Goal: Task Accomplishment & Management: Manage account settings

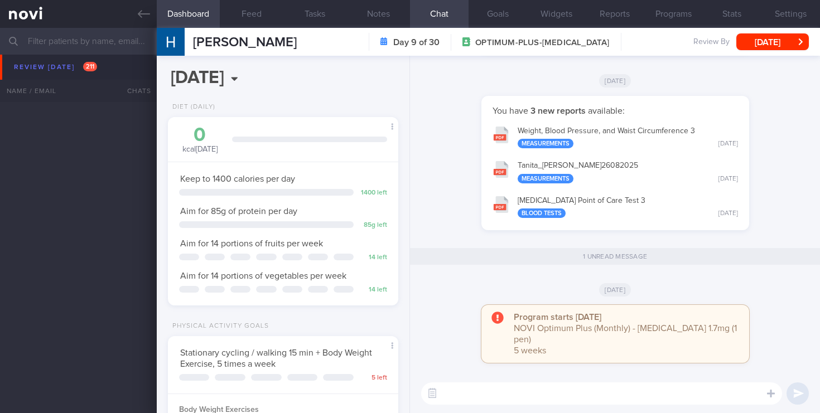
select select "8"
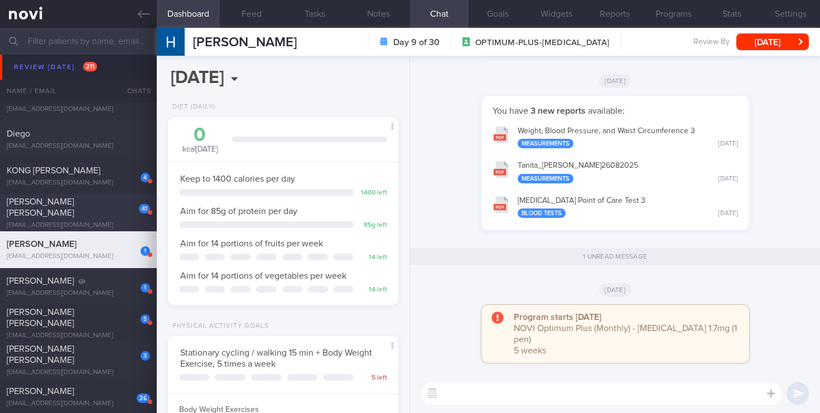
click at [86, 221] on div "[EMAIL_ADDRESS][DOMAIN_NAME]" at bounding box center [78, 225] width 143 height 8
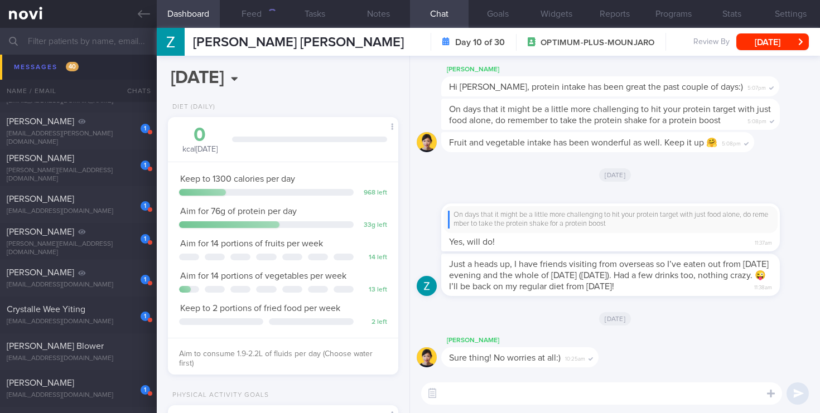
scroll to position [8001, 0]
click at [111, 210] on div "[EMAIL_ADDRESS][DOMAIN_NAME]" at bounding box center [78, 209] width 143 height 8
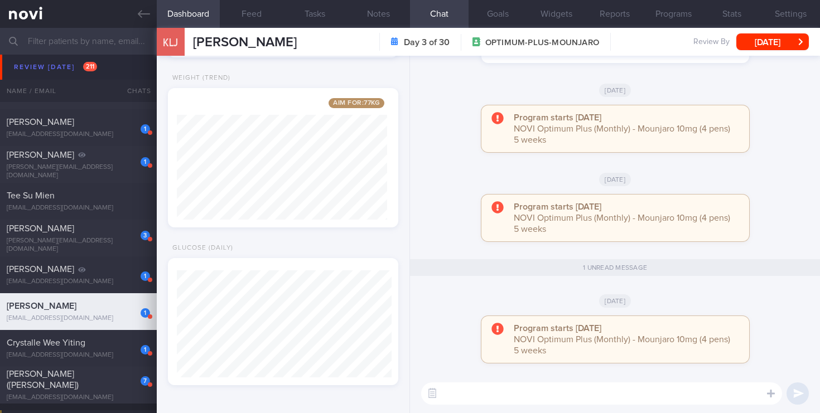
scroll to position [7470, 0]
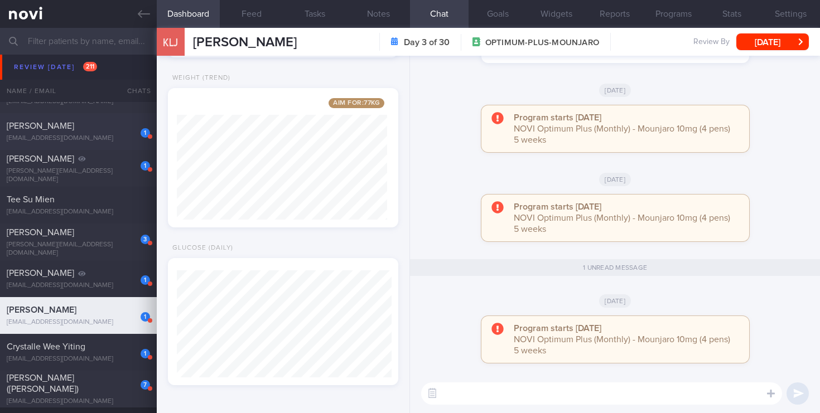
click at [123, 114] on div "1 [PERSON_NAME] [EMAIL_ADDRESS][DOMAIN_NAME] [DATE] [DATE] OPTIMUM-PLUS-[MEDICA…" at bounding box center [410, 131] width 820 height 37
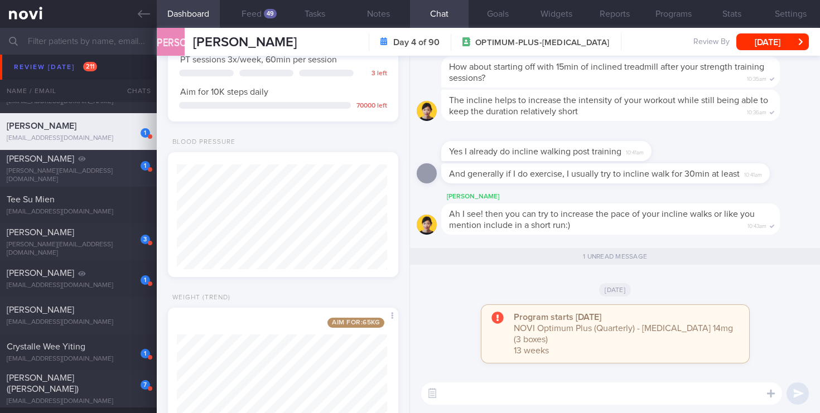
click at [118, 172] on div "[PERSON_NAME][EMAIL_ADDRESS][DOMAIN_NAME]" at bounding box center [78, 175] width 143 height 17
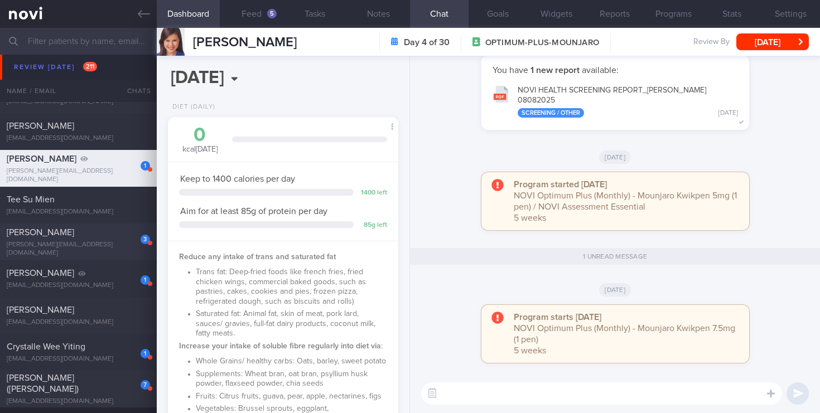
click at [117, 238] on div "[PERSON_NAME]" at bounding box center [77, 232] width 141 height 11
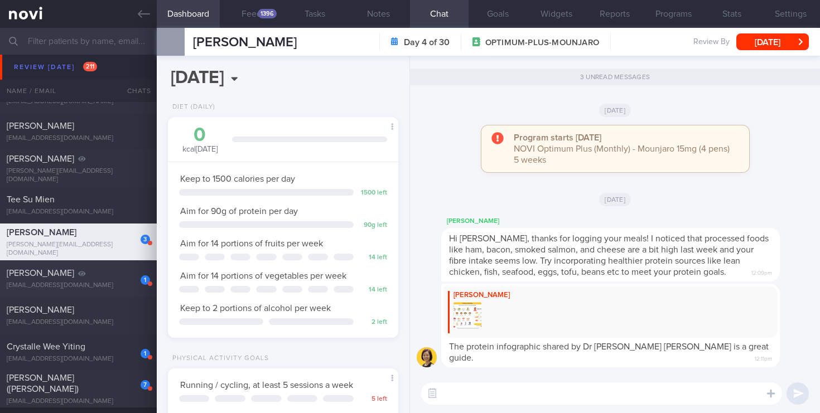
click at [76, 289] on div "[EMAIL_ADDRESS][DOMAIN_NAME]" at bounding box center [78, 286] width 143 height 8
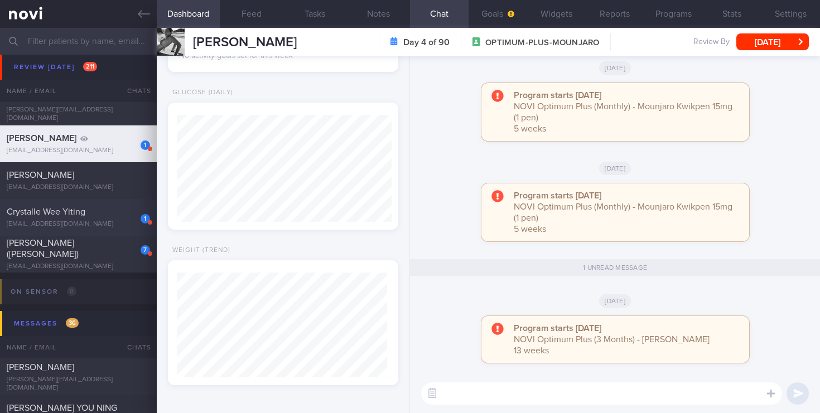
click at [126, 230] on div "1 Crystalle Wee Yiting [EMAIL_ADDRESS][DOMAIN_NAME] [DATE] [DATE] OPTIMUM-PLUS-…" at bounding box center [410, 217] width 820 height 37
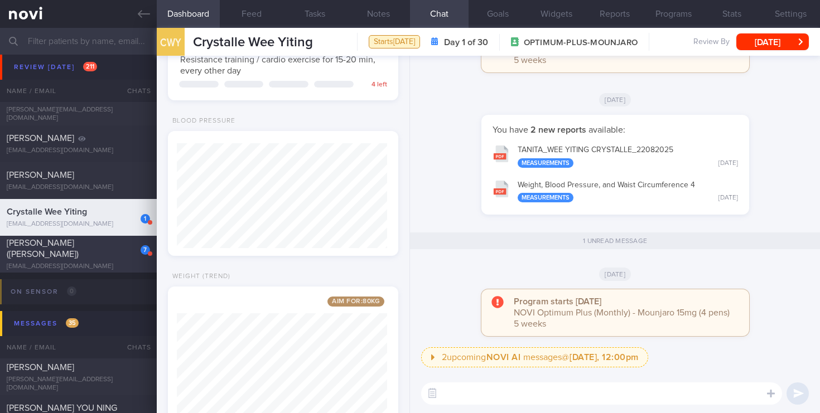
click at [120, 263] on div "[EMAIL_ADDRESS][DOMAIN_NAME]" at bounding box center [78, 267] width 143 height 8
